Goal: Navigation & Orientation: Find specific page/section

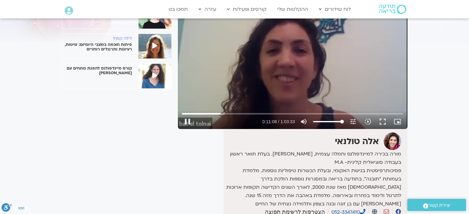
type input "669.071956"
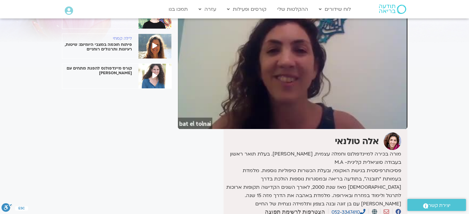
click at [387, 6] on img at bounding box center [392, 9] width 27 height 9
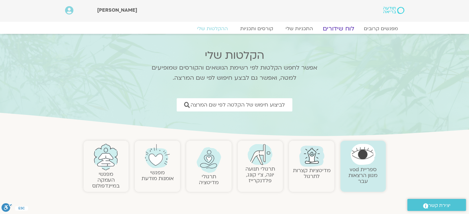
click at [344, 26] on link "לוח שידורים" at bounding box center [338, 28] width 46 height 7
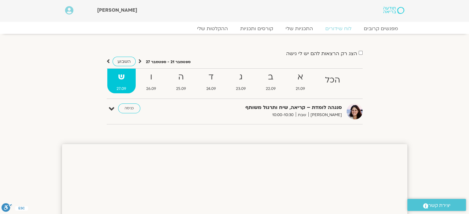
click at [122, 74] on strong "ש" at bounding box center [121, 77] width 28 height 14
click at [129, 106] on link "כניסה" at bounding box center [129, 109] width 22 height 10
